Goal: Information Seeking & Learning: Learn about a topic

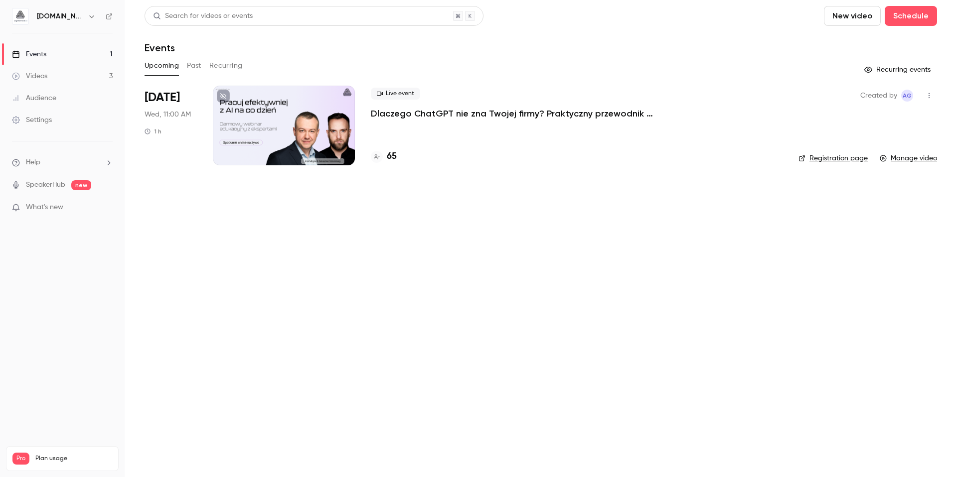
click at [40, 77] on div "Videos" at bounding box center [29, 76] width 35 height 10
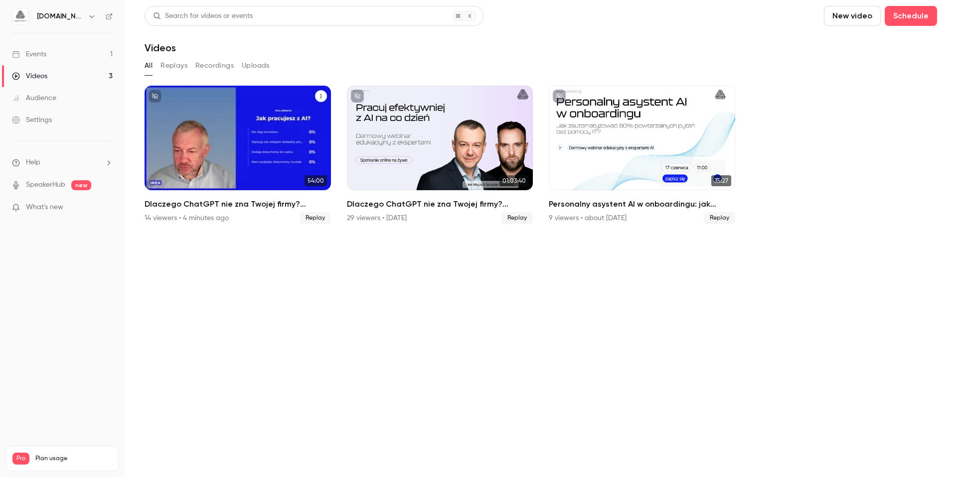
click at [242, 204] on h2 "Dlaczego ChatGPT nie zna Twojej firmy? Praktyczny przewodnik przygotowania wied…" at bounding box center [238, 204] width 186 height 12
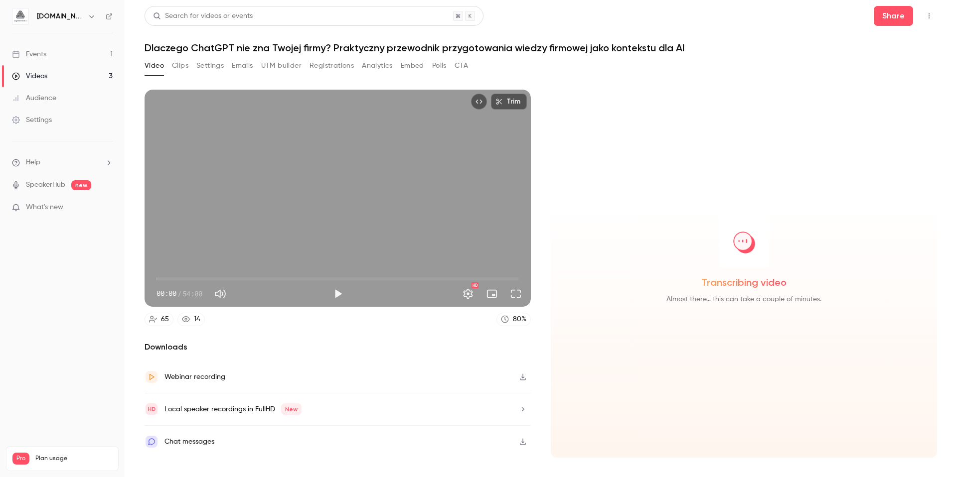
click at [380, 66] on button "Analytics" at bounding box center [377, 66] width 31 height 16
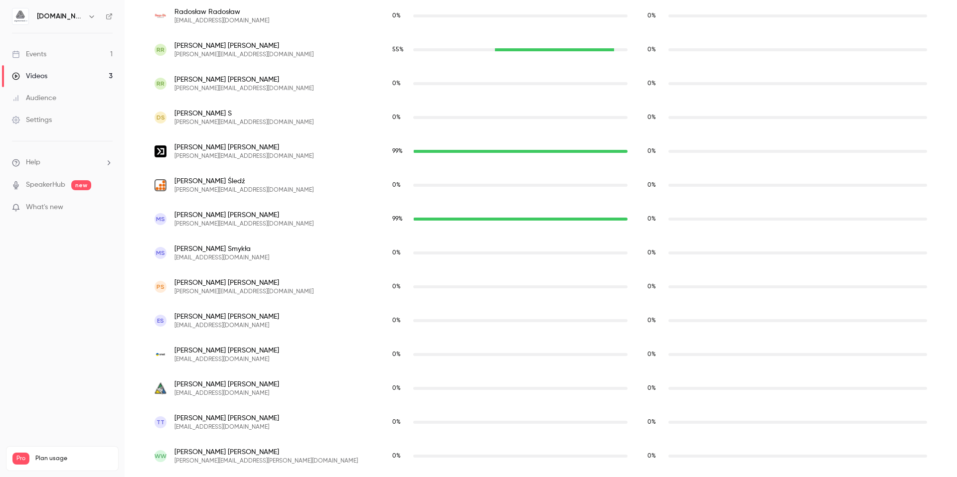
scroll to position [2144, 0]
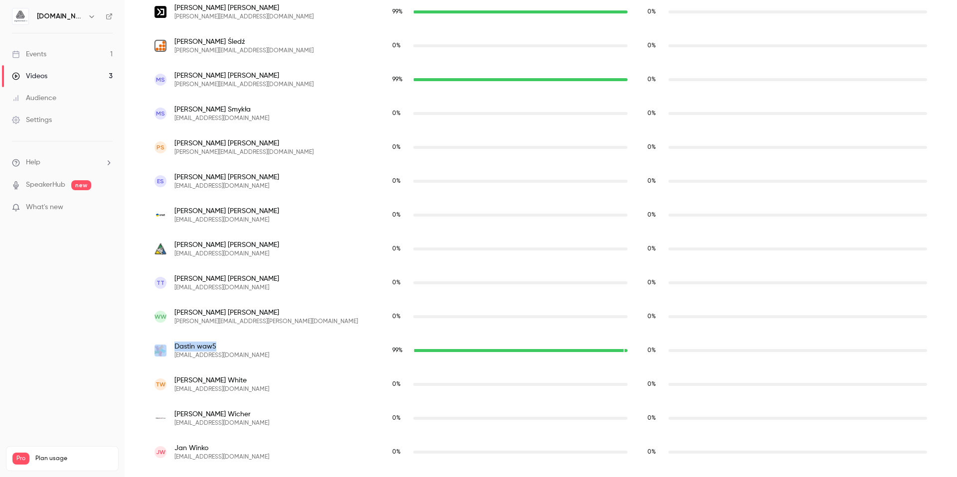
drag, startPoint x: 218, startPoint y: 347, endPoint x: 169, endPoint y: 349, distance: 48.9
click at [169, 349] on div "Dastin waw5 dastin@5zywiolow.com" at bounding box center [263, 351] width 218 height 18
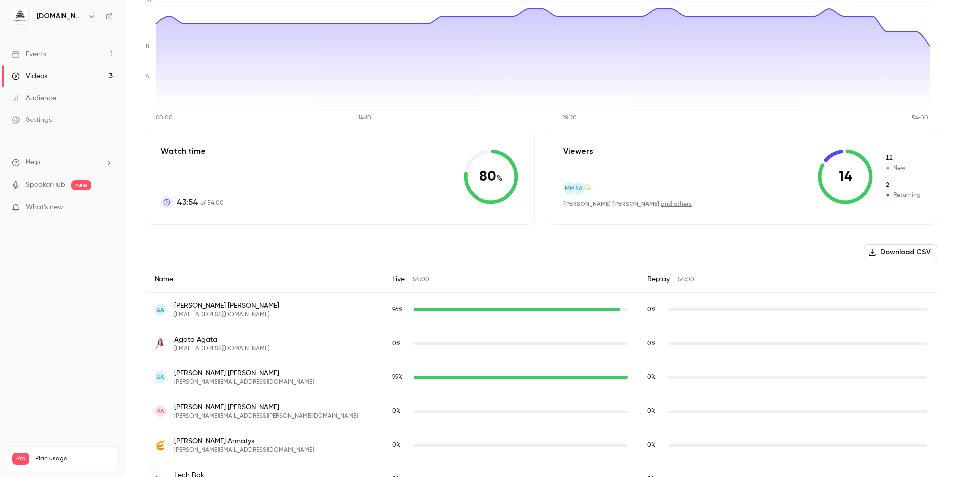
scroll to position [0, 0]
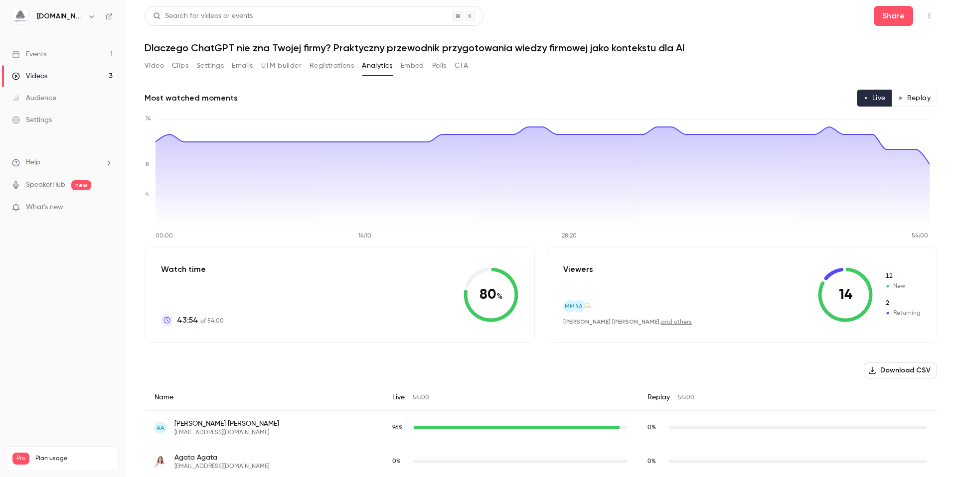
click at [330, 65] on button "Registrations" at bounding box center [331, 66] width 44 height 16
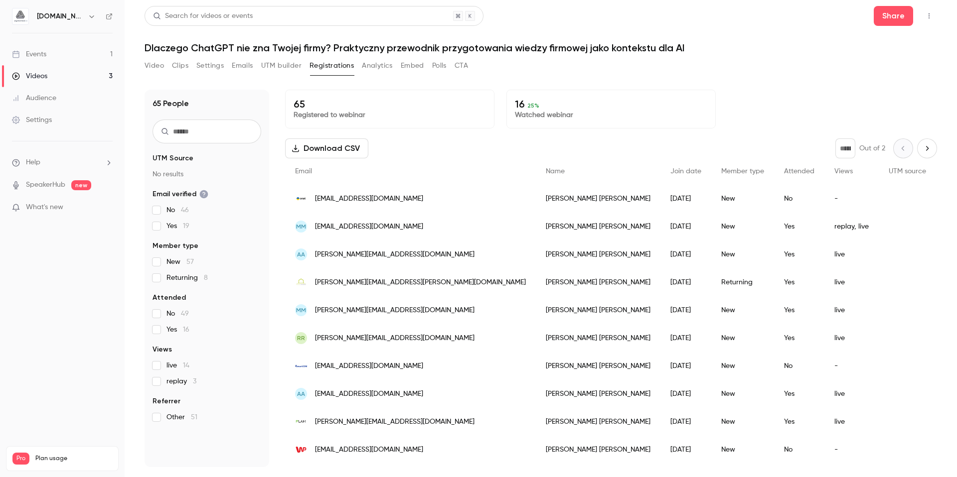
click at [417, 63] on button "Embed" at bounding box center [412, 66] width 23 height 16
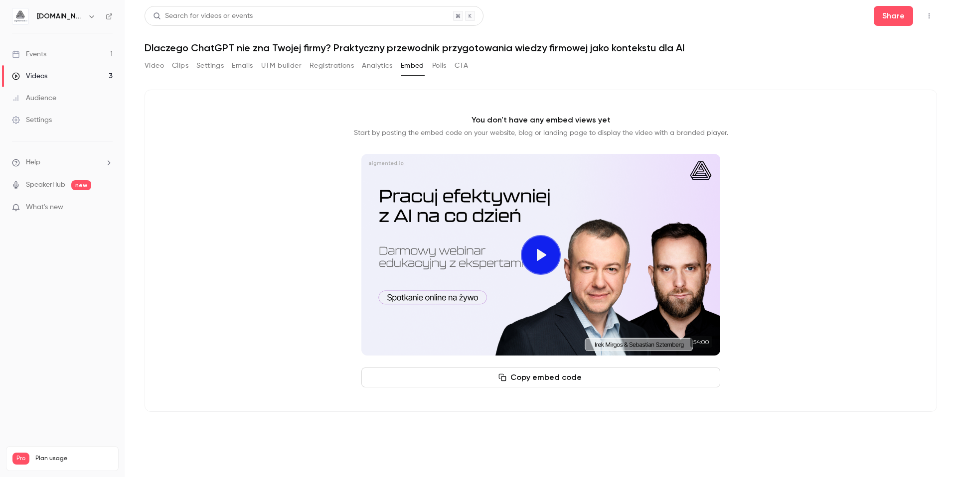
click at [438, 66] on button "Polls" at bounding box center [439, 66] width 14 height 16
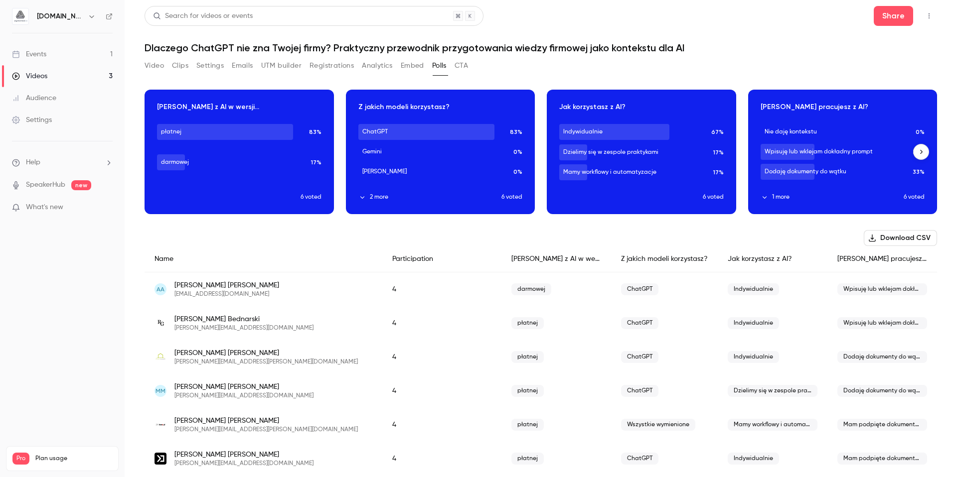
click at [920, 148] on div at bounding box center [921, 152] width 16 height 125
click at [917, 151] on icon "button" at bounding box center [920, 151] width 7 height 7
